Goal: Task Accomplishment & Management: Complete application form

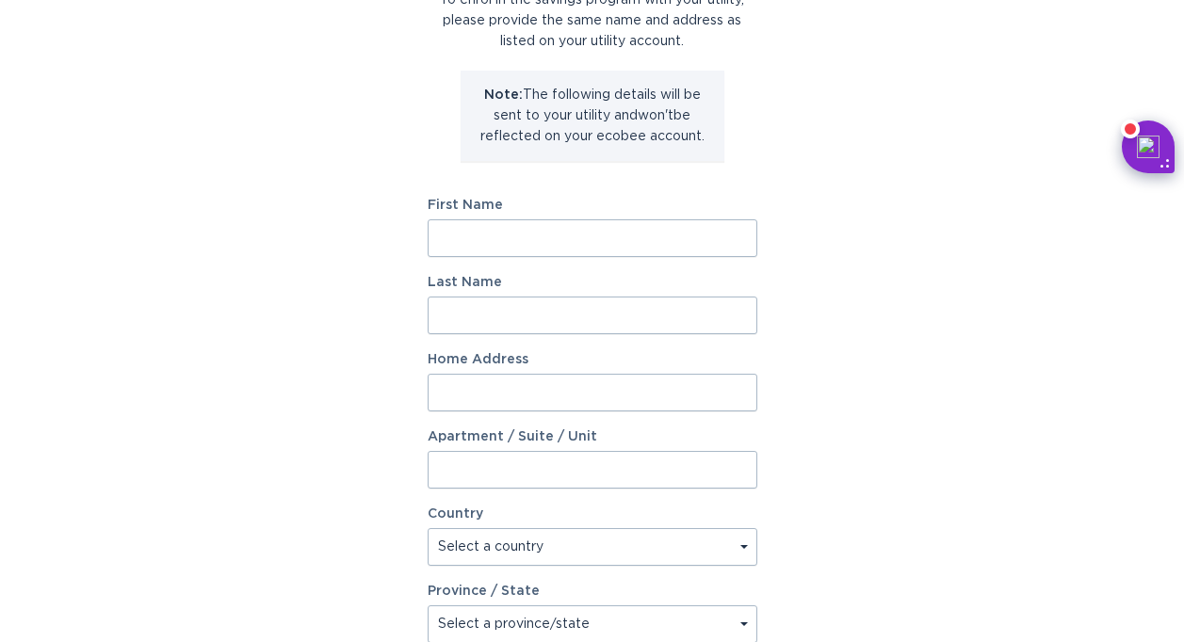
scroll to position [169, 0]
click at [640, 235] on input "First Name" at bounding box center [593, 238] width 330 height 38
type input "[PERSON_NAME]"
type input "Hai"
type input "[STREET_ADDRESS]"
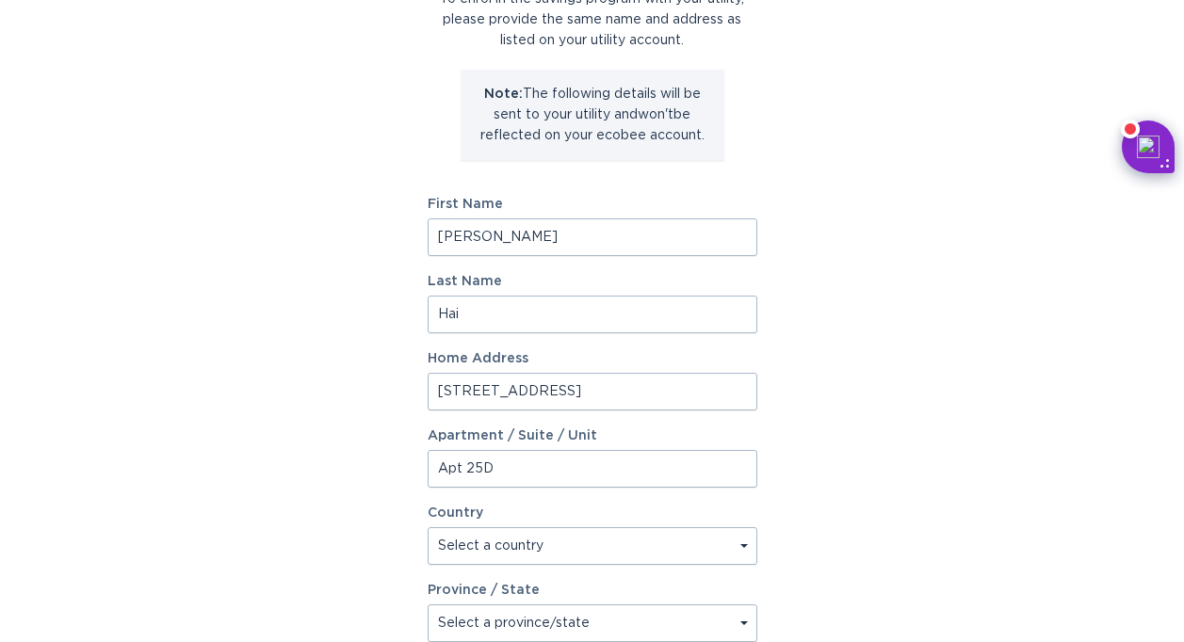
type input "Apt 25D"
click at [960, 424] on div "Account Information To enrol in the savings program with your utility, please p…" at bounding box center [592, 408] width 1184 height 1041
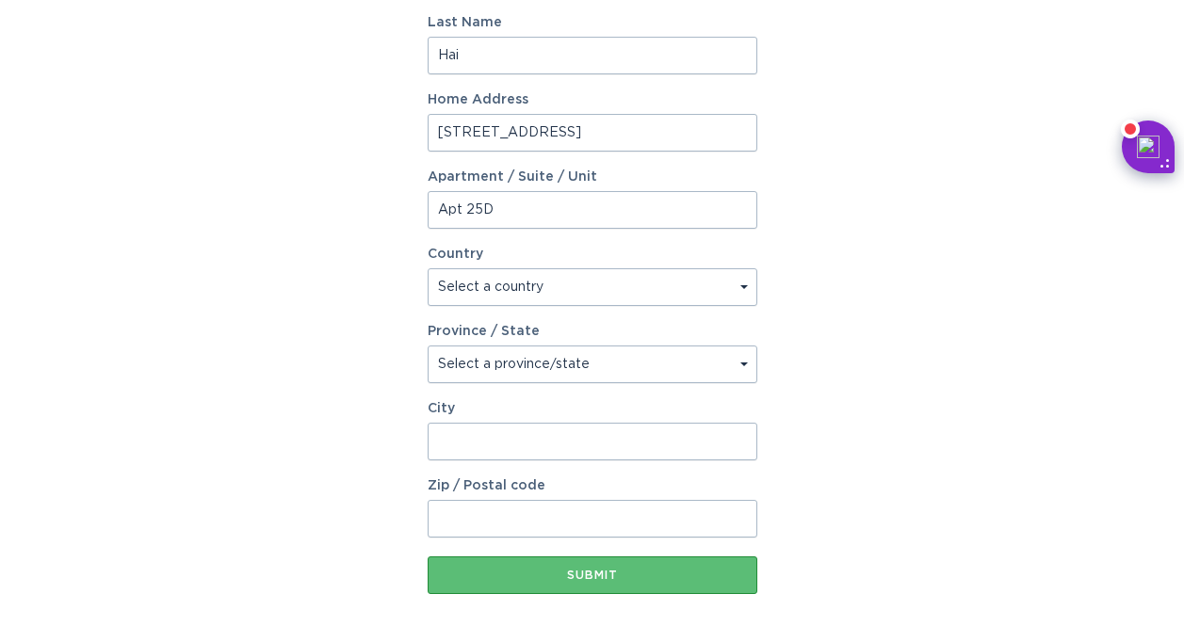
scroll to position [429, 0]
click at [669, 282] on select "Select a country [GEOGRAPHIC_DATA] [GEOGRAPHIC_DATA]" at bounding box center [593, 287] width 330 height 38
select select "US"
click at [428, 268] on select "Select a country [GEOGRAPHIC_DATA] [GEOGRAPHIC_DATA]" at bounding box center [593, 287] width 330 height 38
click at [594, 348] on select "Select a province/state [US_STATE] [US_STATE] [US_STATE] [US_STATE] [US_STATE] …" at bounding box center [593, 364] width 330 height 38
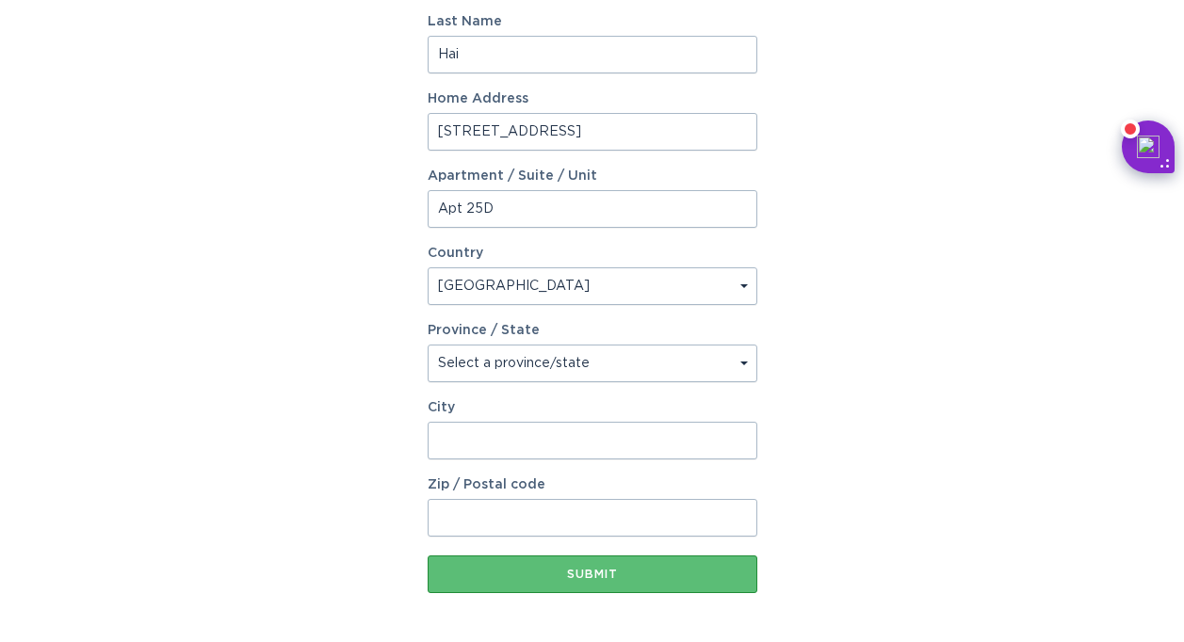
scroll to position [504, 0]
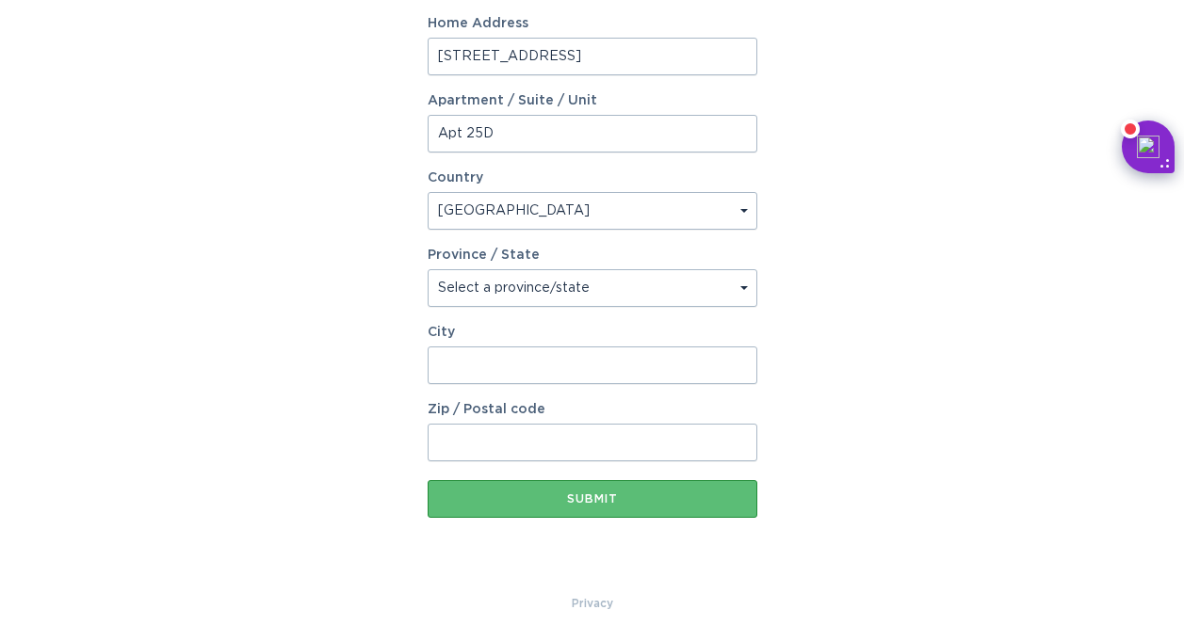
click at [609, 284] on select "Select a province/state [US_STATE] [US_STATE] [US_STATE] [US_STATE] [US_STATE] …" at bounding box center [593, 288] width 330 height 38
select select "NY"
click at [428, 269] on select "Select a province/state [US_STATE] [US_STATE] [US_STATE] [US_STATE] [US_STATE] …" at bounding box center [593, 288] width 330 height 38
click at [544, 371] on input "City" at bounding box center [593, 366] width 330 height 38
type input "[US_STATE]"
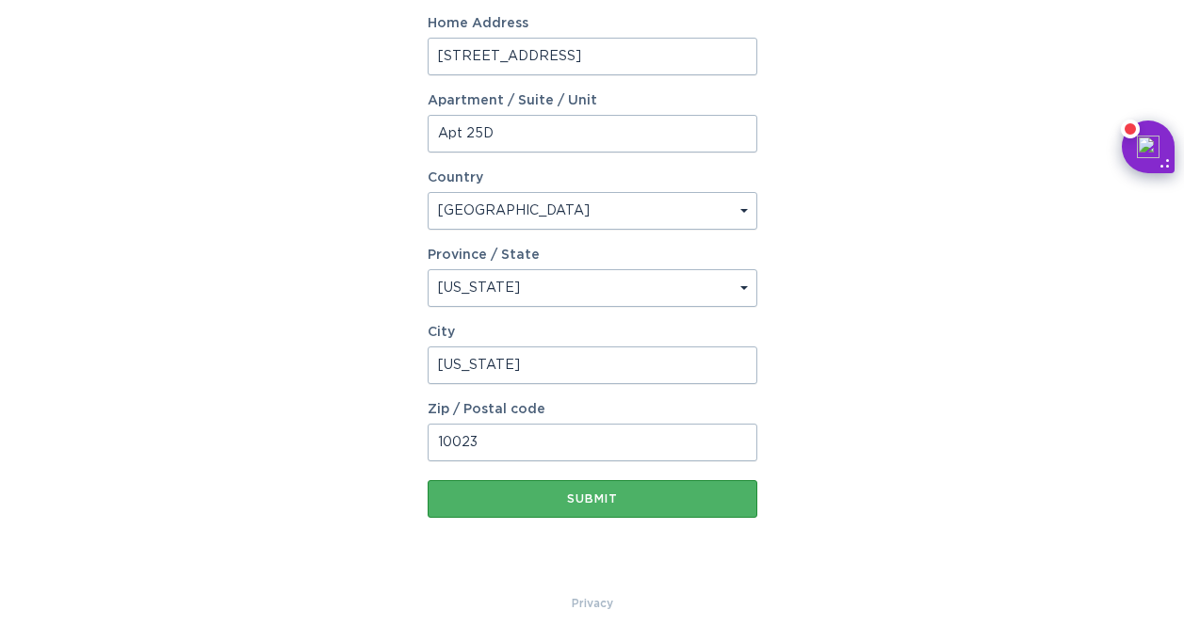
type input "10023"
click at [527, 487] on button "Submit" at bounding box center [593, 499] width 330 height 38
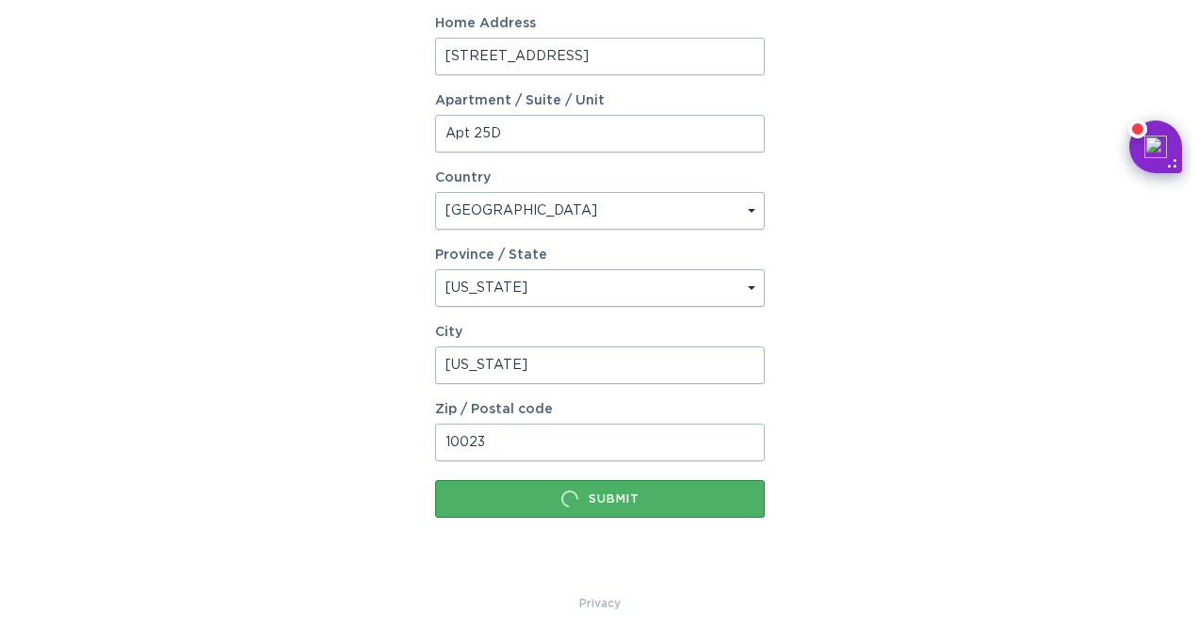
scroll to position [0, 0]
